Goal: Navigation & Orientation: Understand site structure

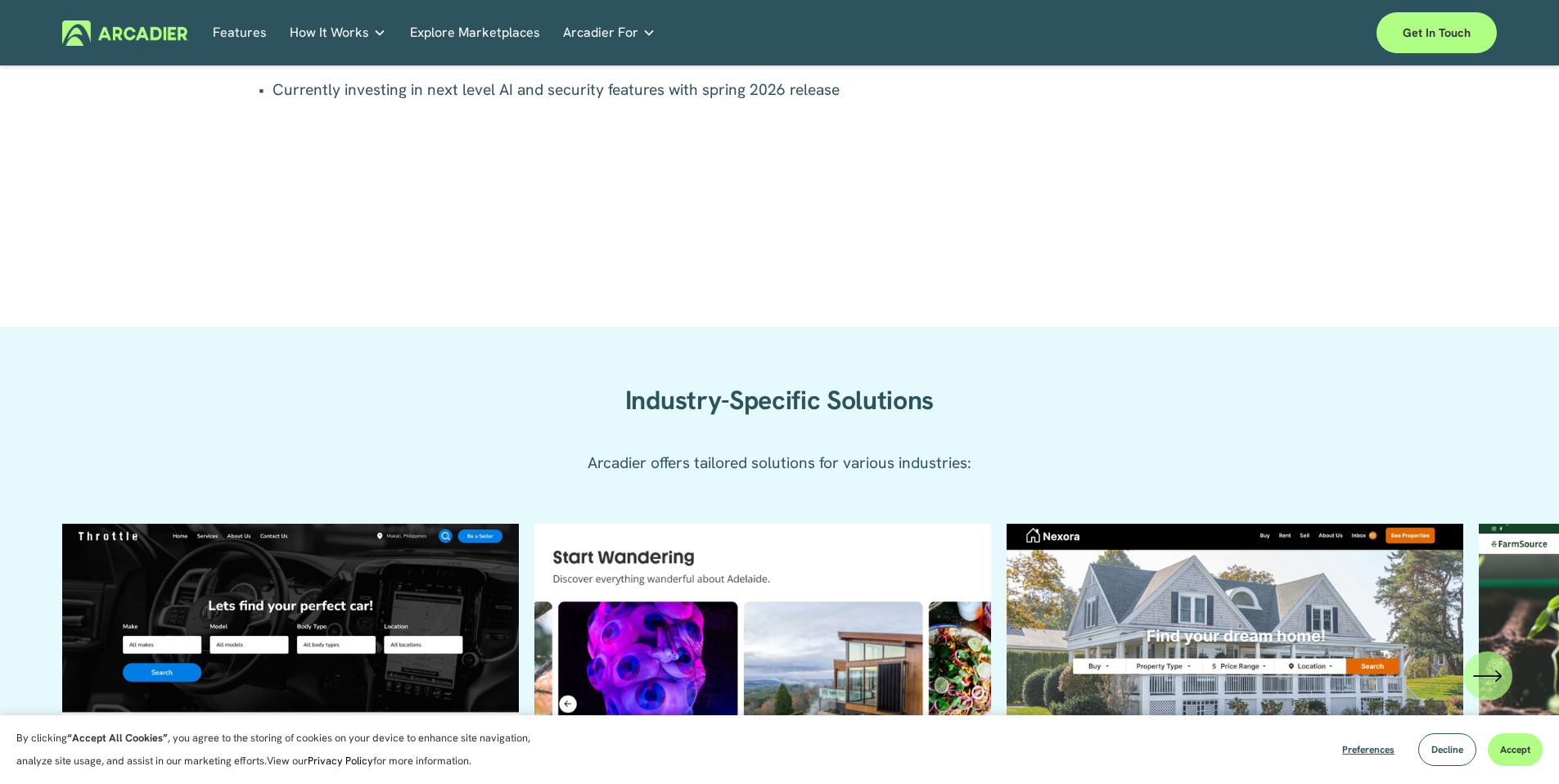
scroll to position [1242, 0]
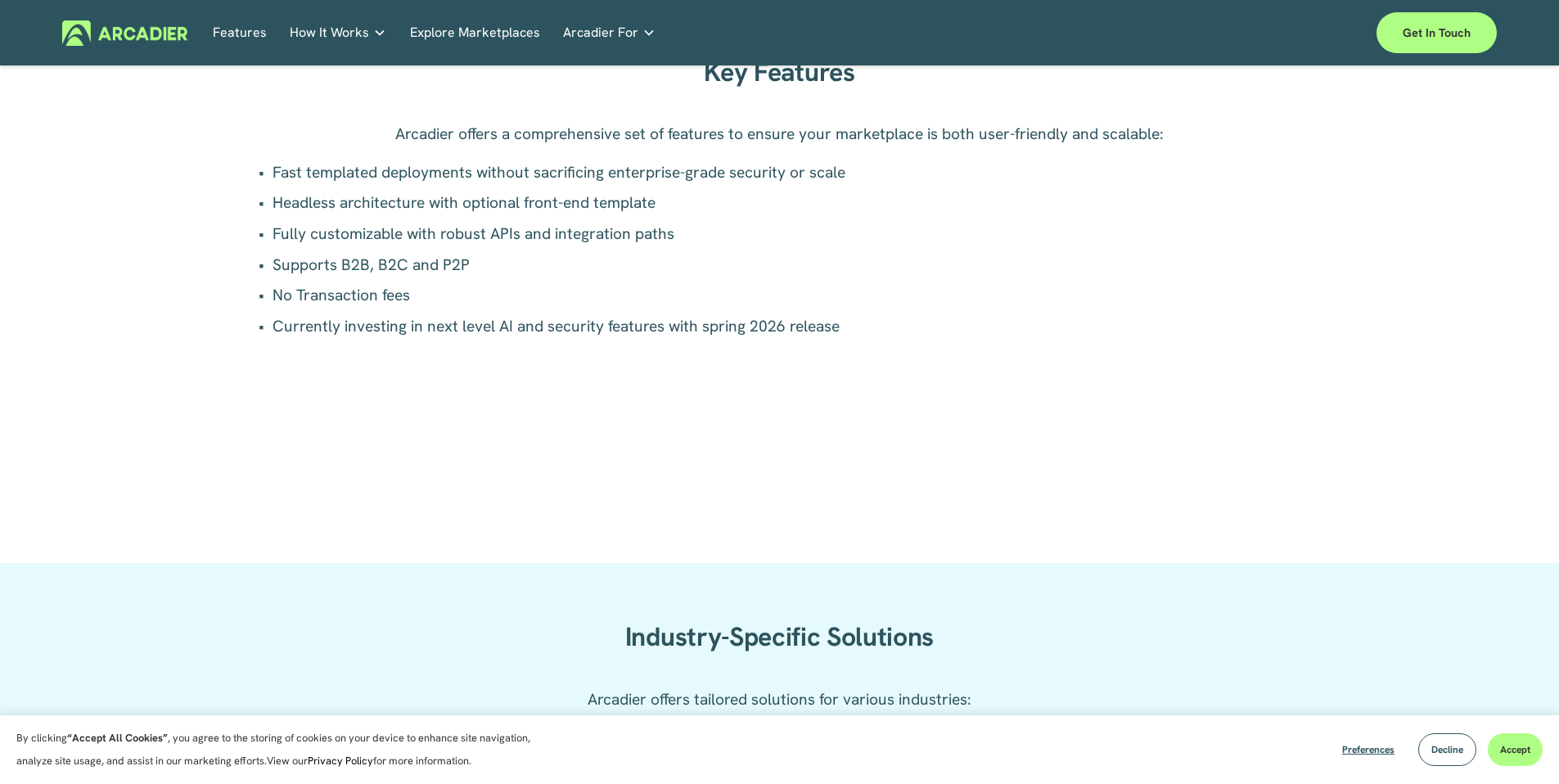
click at [242, 34] on link "Features" at bounding box center [239, 33] width 54 height 26
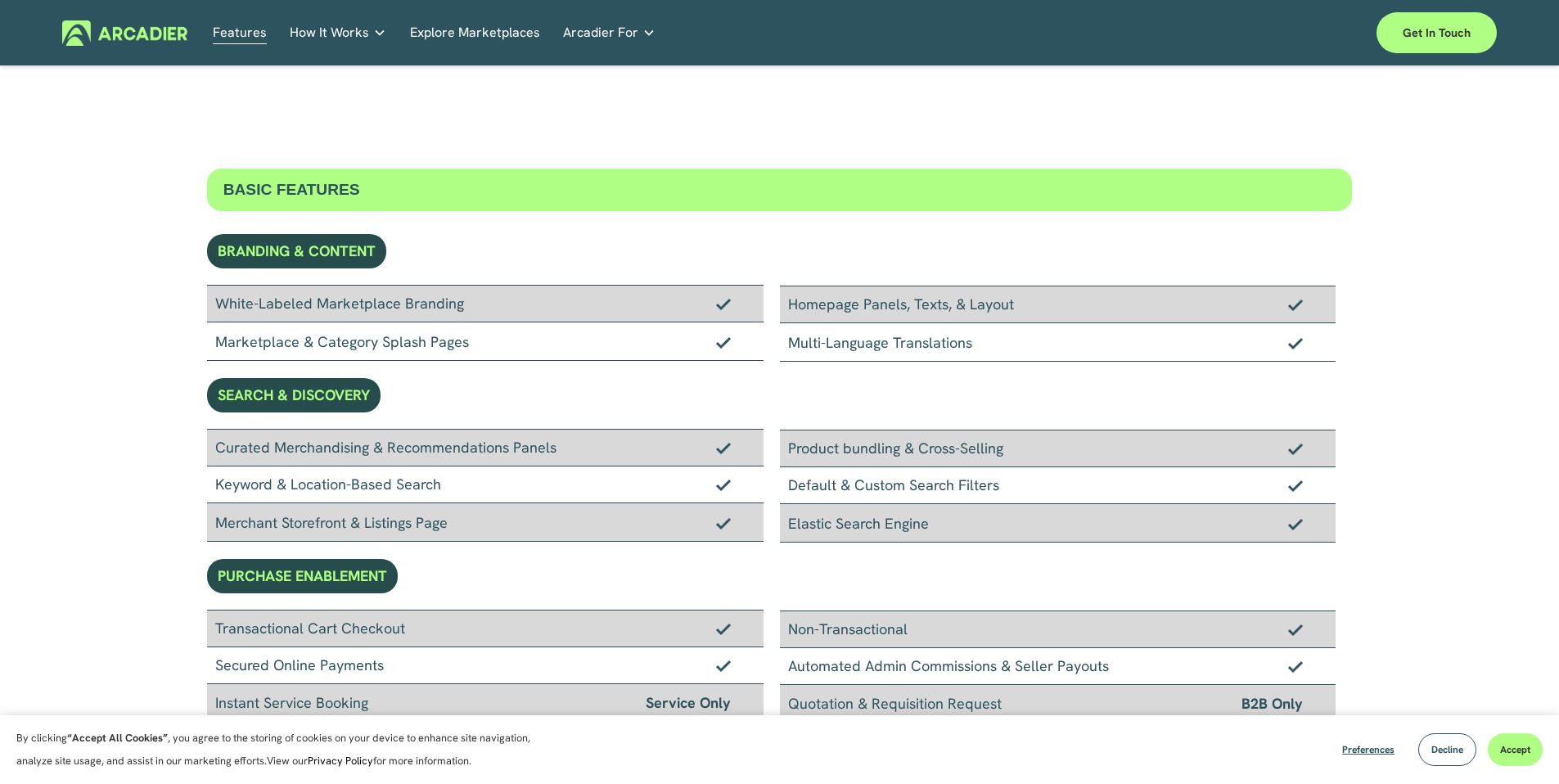
click at [341, 33] on span "How It Works" at bounding box center [329, 32] width 79 height 23
click at [504, 31] on link "Explore Marketplaces" at bounding box center [475, 33] width 131 height 26
